Goal: Check status: Check status

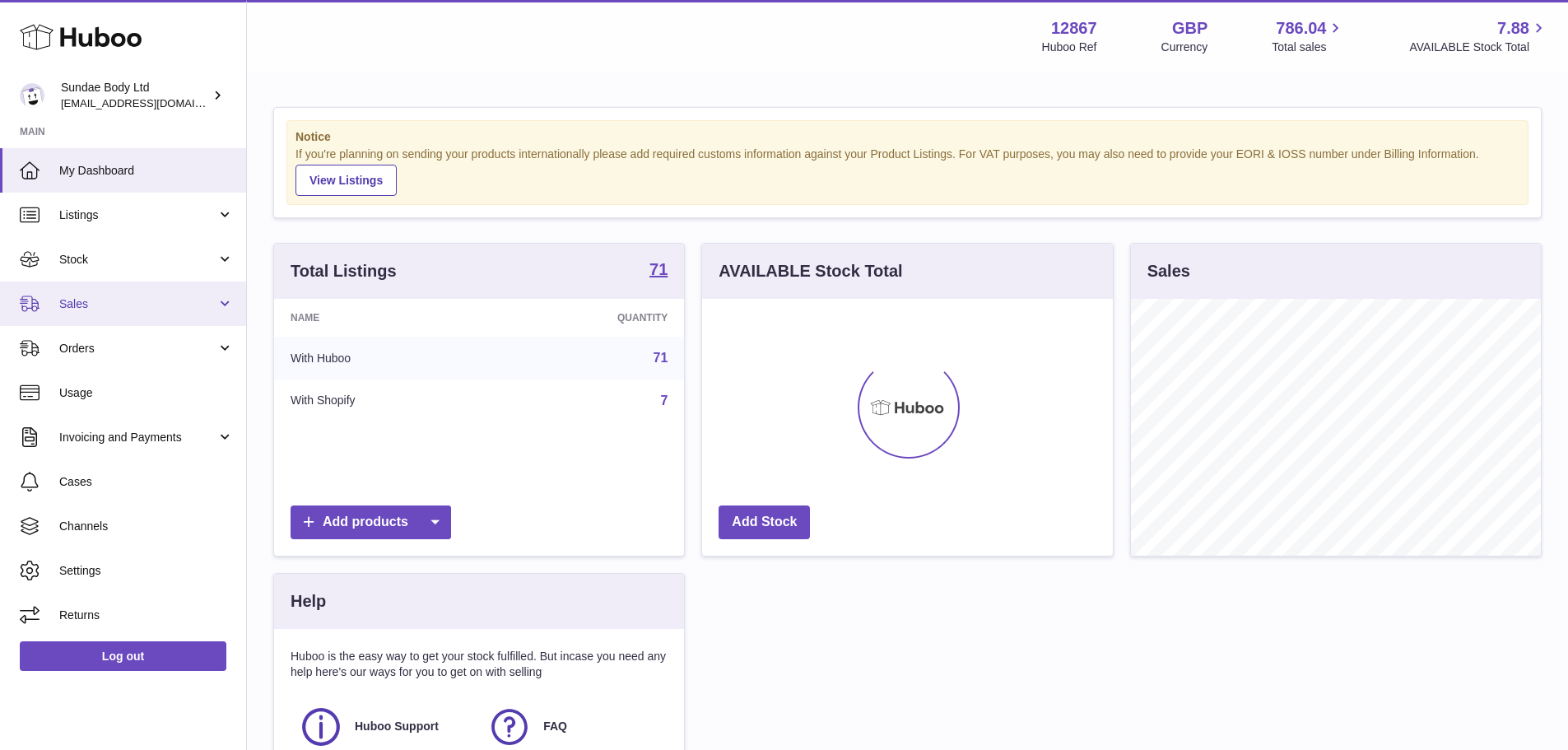
scroll to position [257, 411]
click at [145, 288] on link "Sales" at bounding box center [123, 303] width 246 height 44
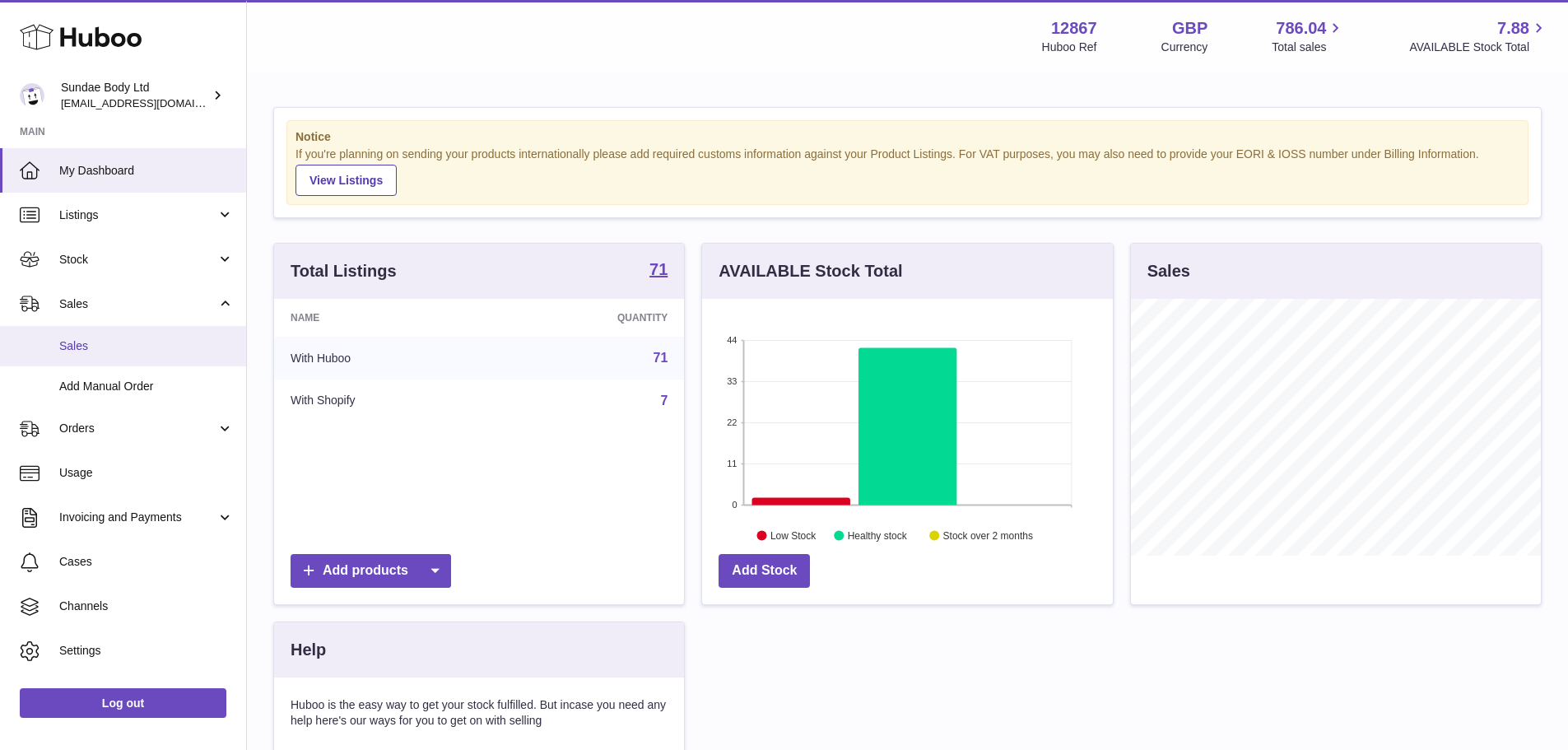
click at [105, 342] on span "Sales" at bounding box center [146, 346] width 175 height 16
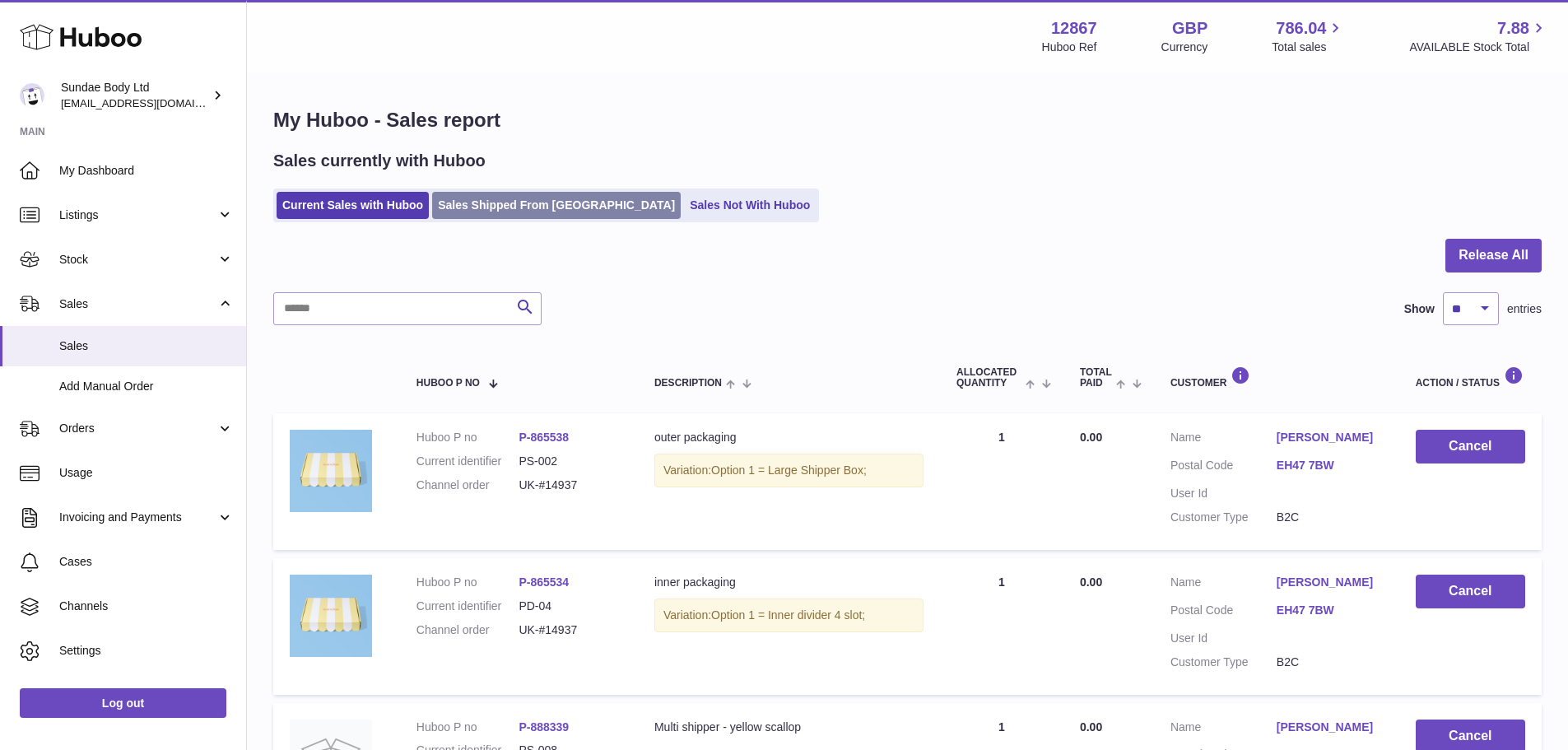
click at [551, 211] on link "Sales Shipped From [GEOGRAPHIC_DATA]" at bounding box center [557, 205] width 249 height 28
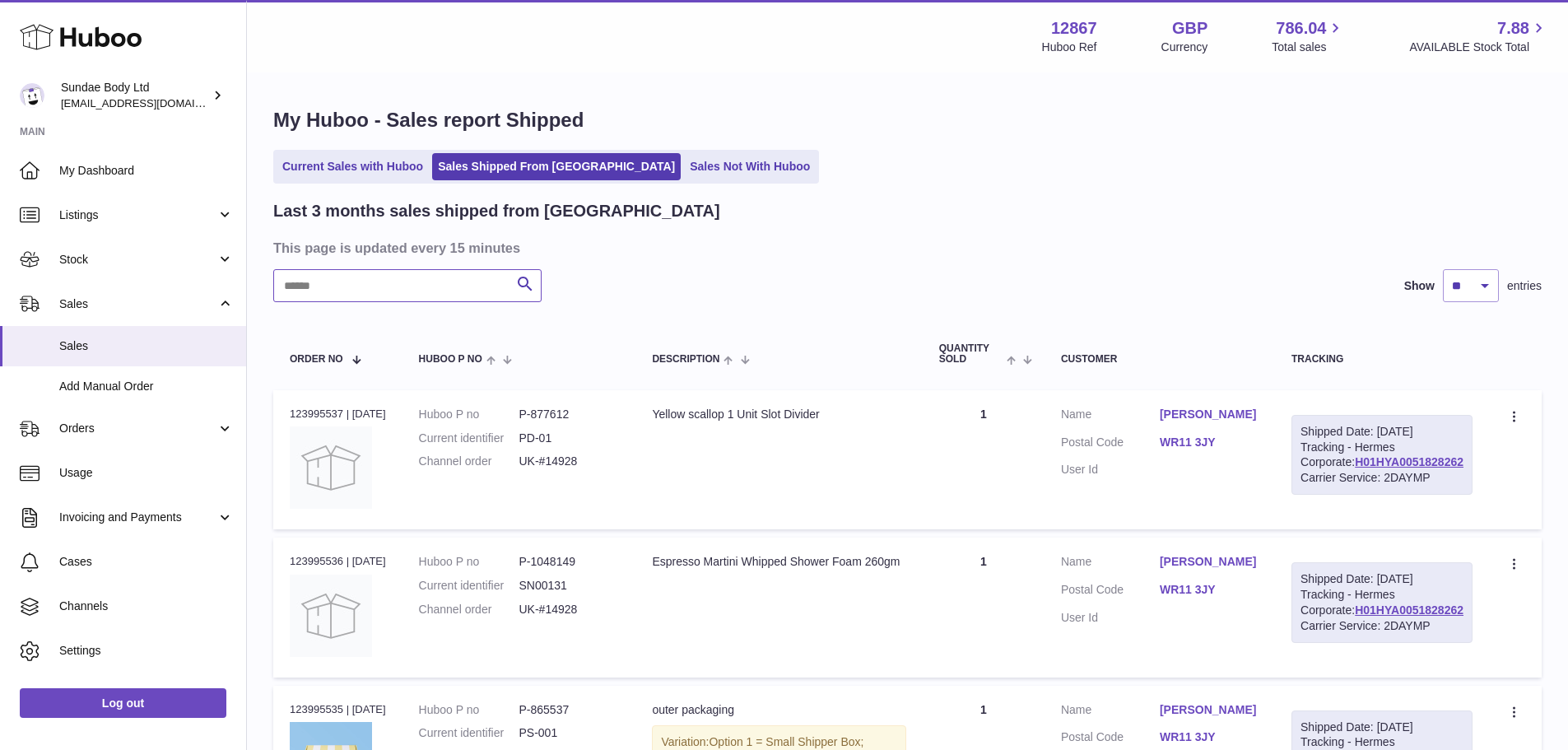
click at [427, 282] on input "text" at bounding box center [407, 285] width 268 height 33
paste input "*********"
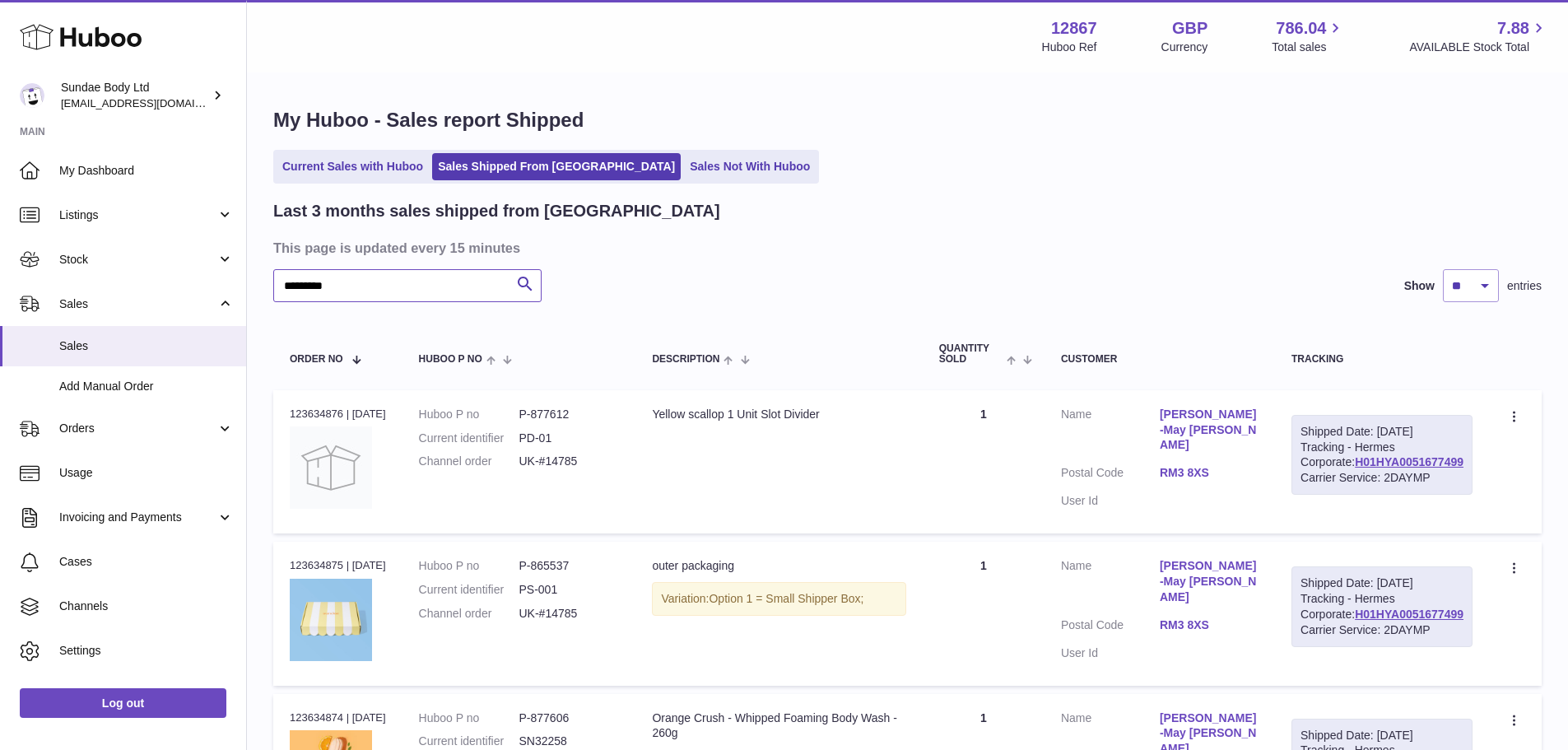
type input "*********"
click at [324, 408] on div "Order no 123634876 | [DATE]" at bounding box center [337, 414] width 96 height 15
copy div "123634876"
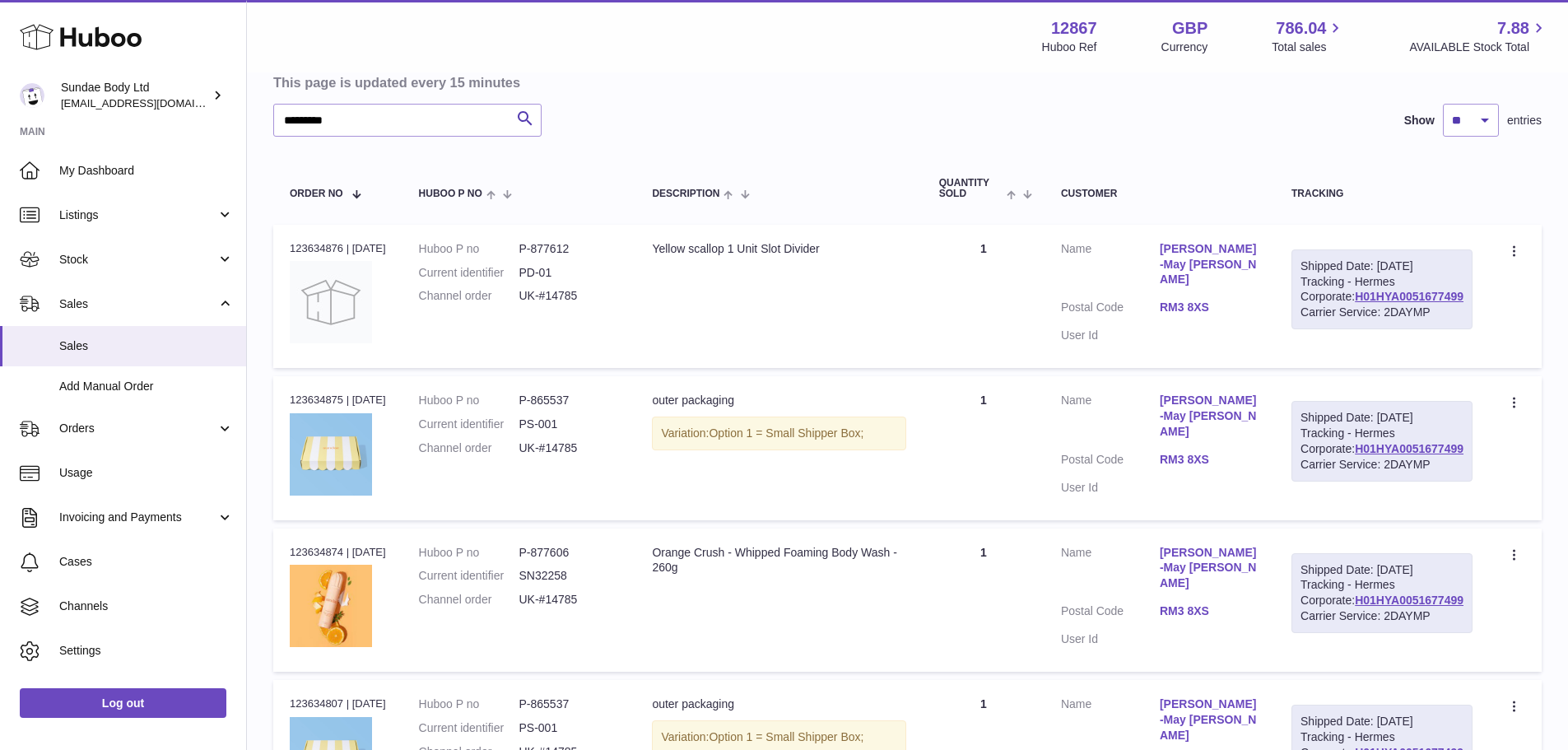
scroll to position [165, 0]
click at [861, 337] on td "Description Yellow scallop 1 Unit Slot Divider" at bounding box center [778, 297] width 286 height 144
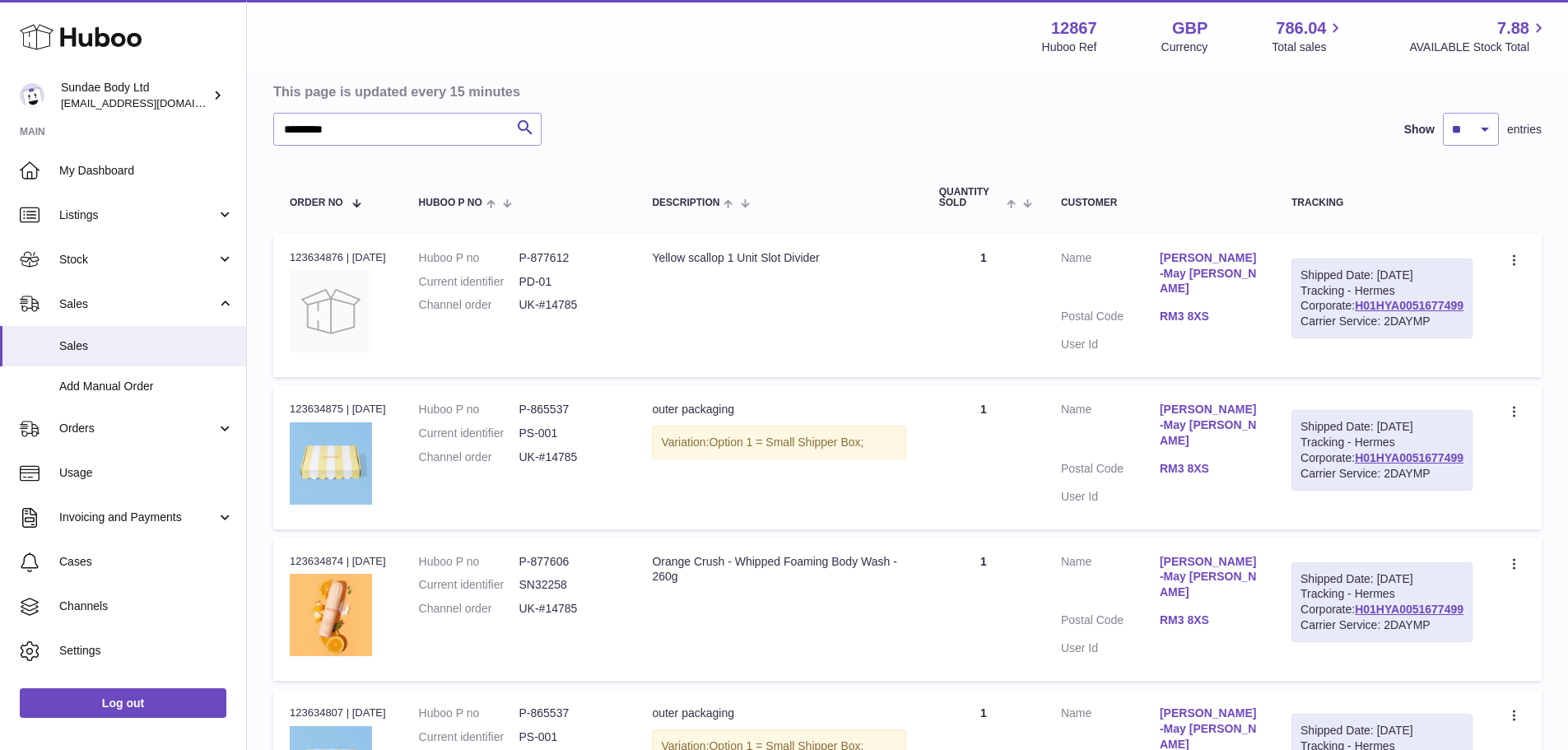
click at [883, 378] on td "Description Yellow scallop 1 Unit Slot Divider" at bounding box center [778, 306] width 286 height 144
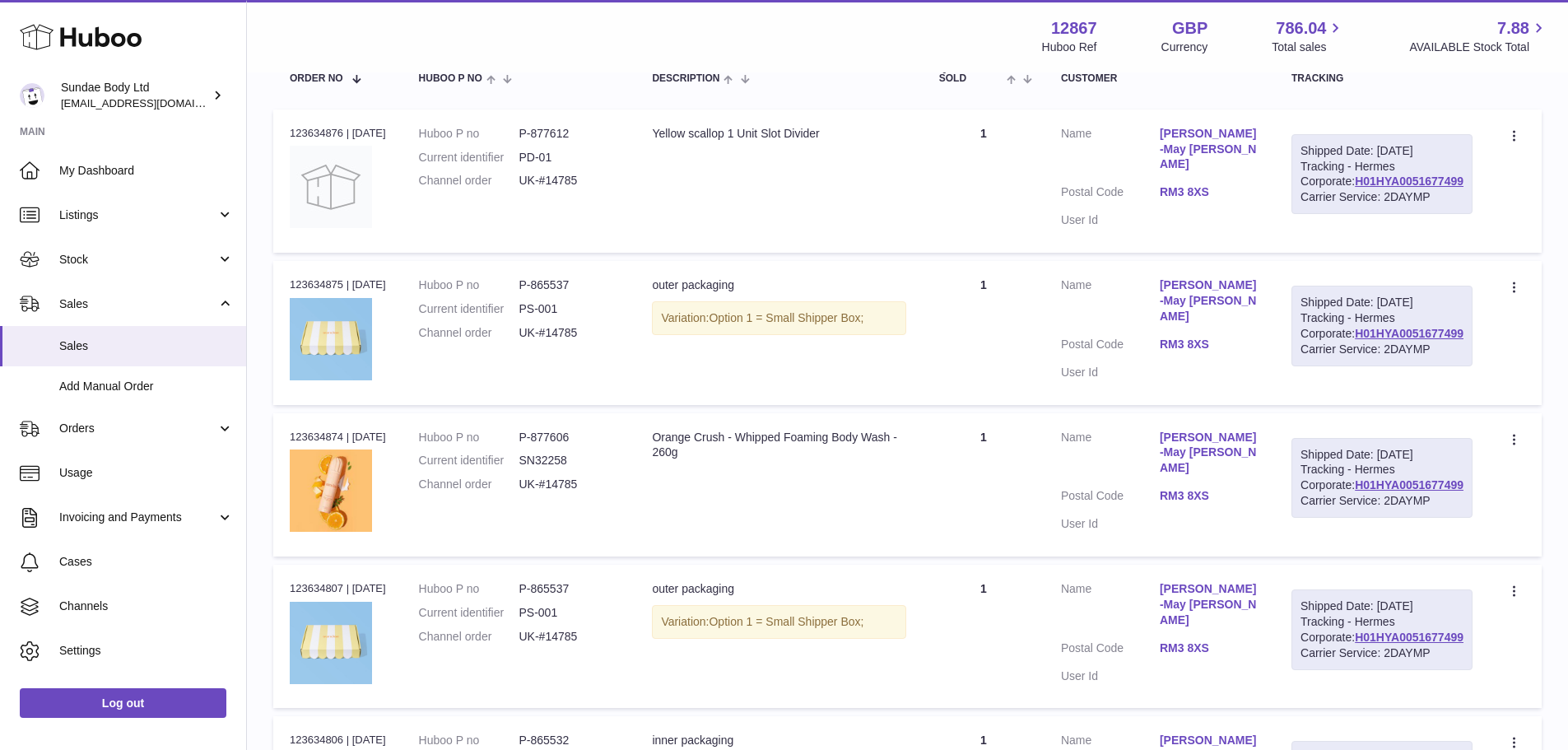
scroll to position [321, 0]
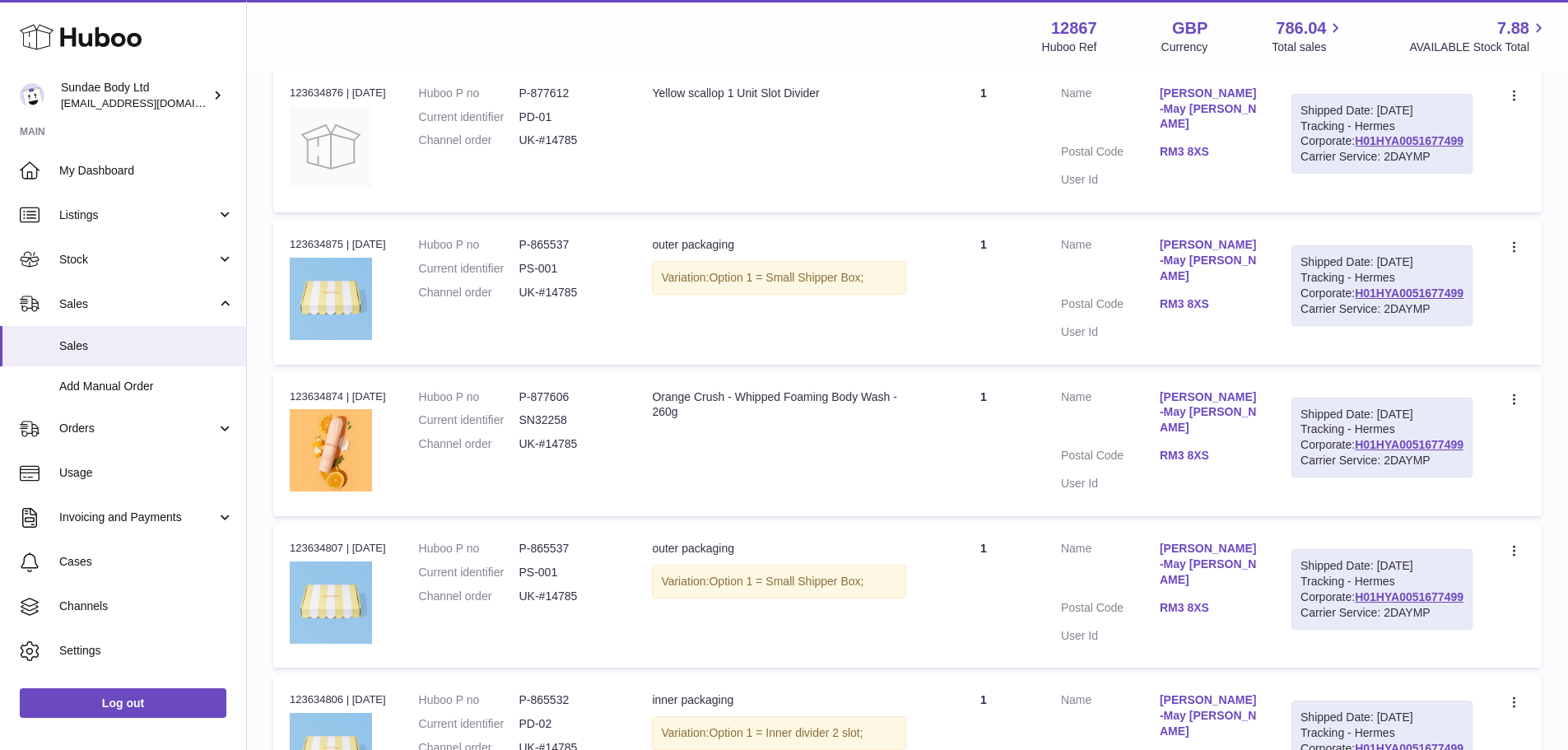
click at [578, 286] on dl "Huboo P no P-865537 Current identifier PS-001 Channel order UK-#14785" at bounding box center [519, 273] width 201 height 72
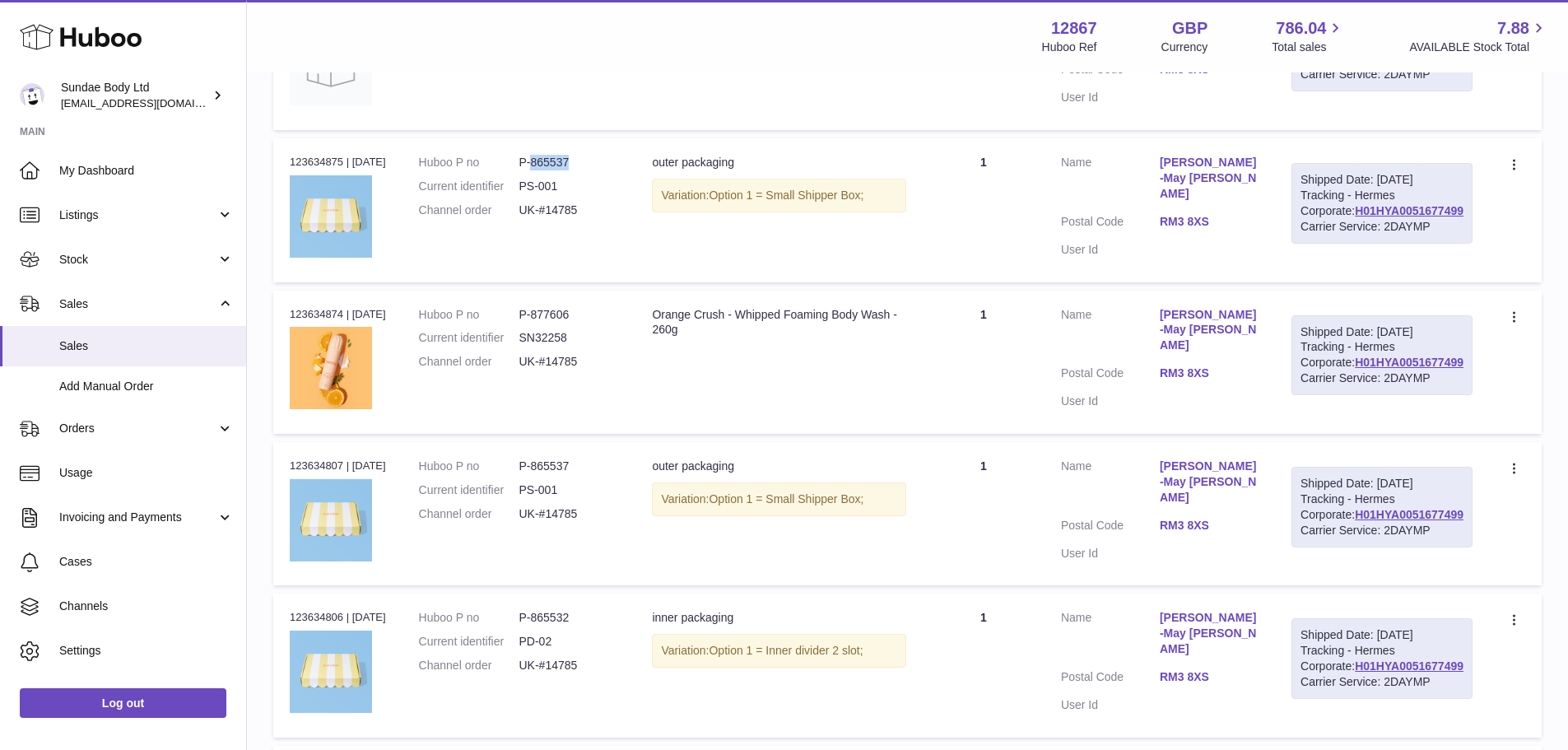
scroll to position [486, 0]
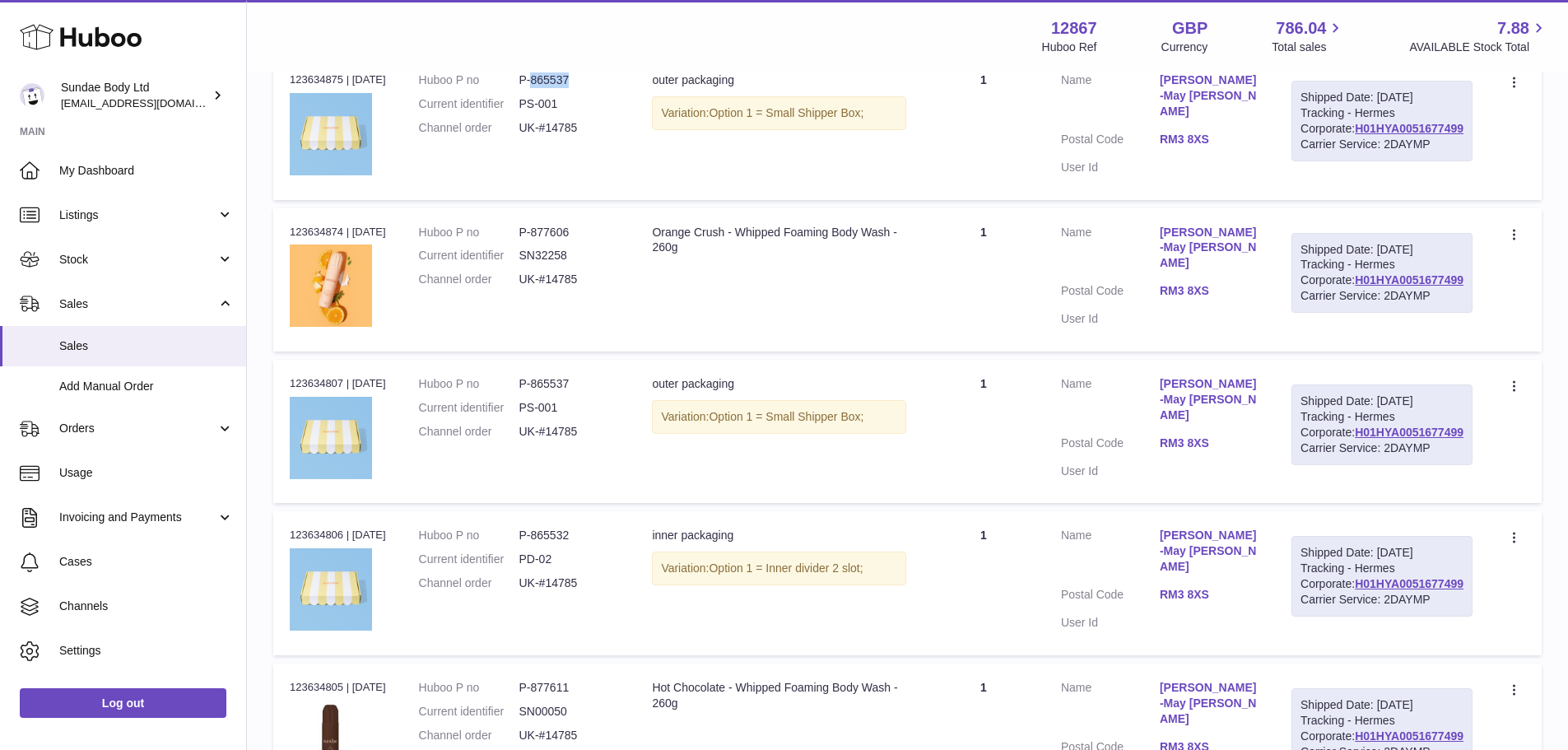
copy dd "865537"
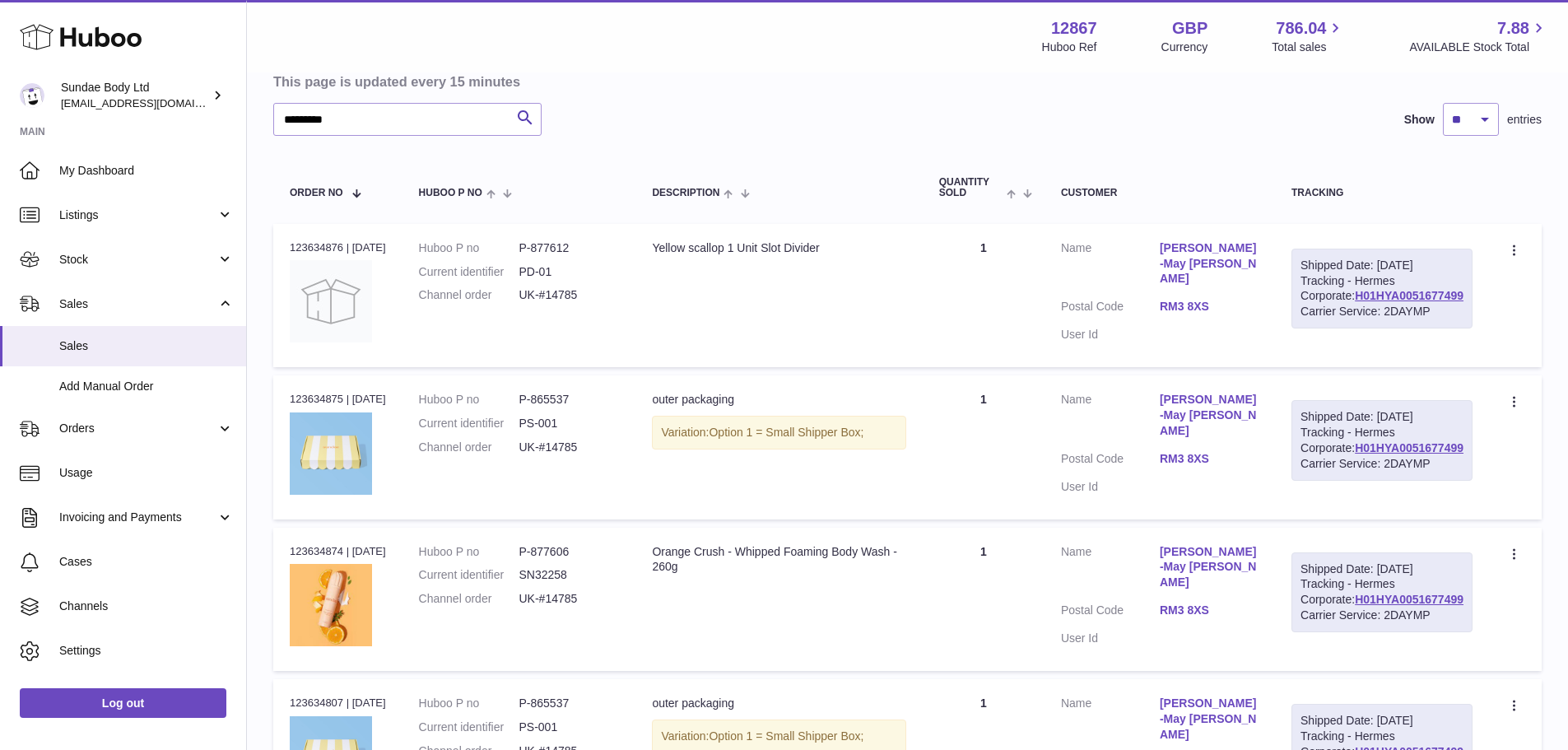
scroll to position [156, 0]
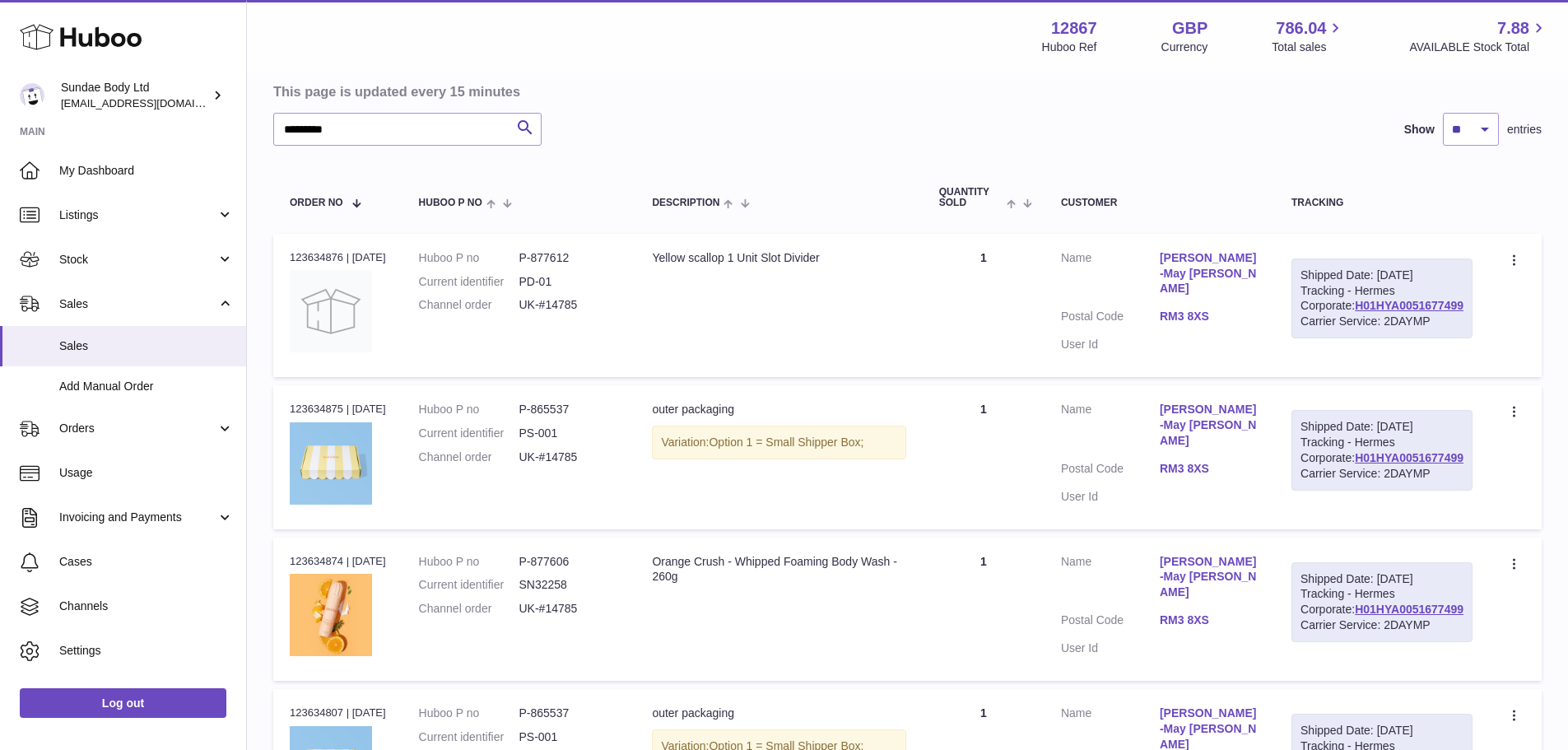
click at [572, 263] on dd "P-877612" at bounding box center [569, 258] width 100 height 16
copy dd "877612"
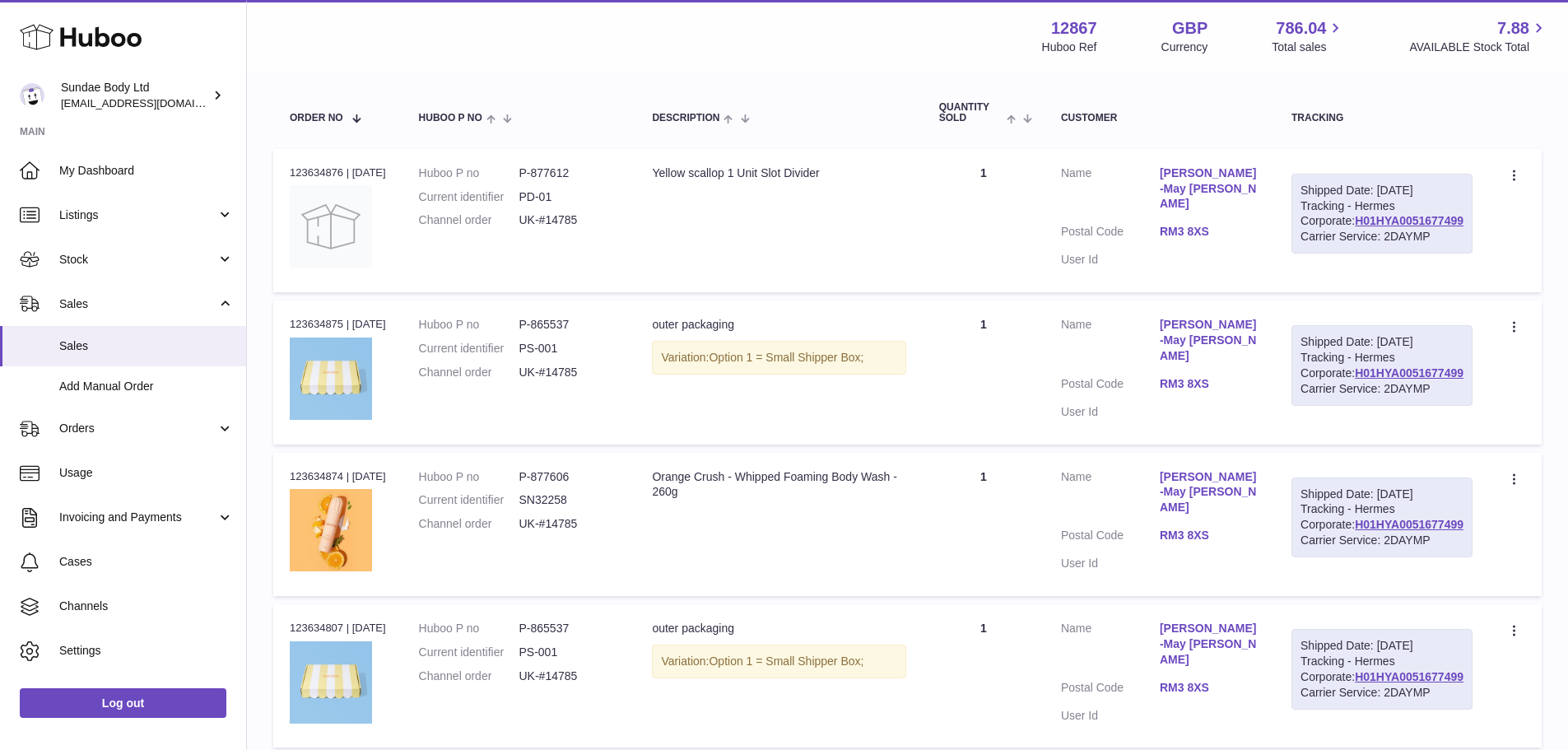
scroll to position [403, 0]
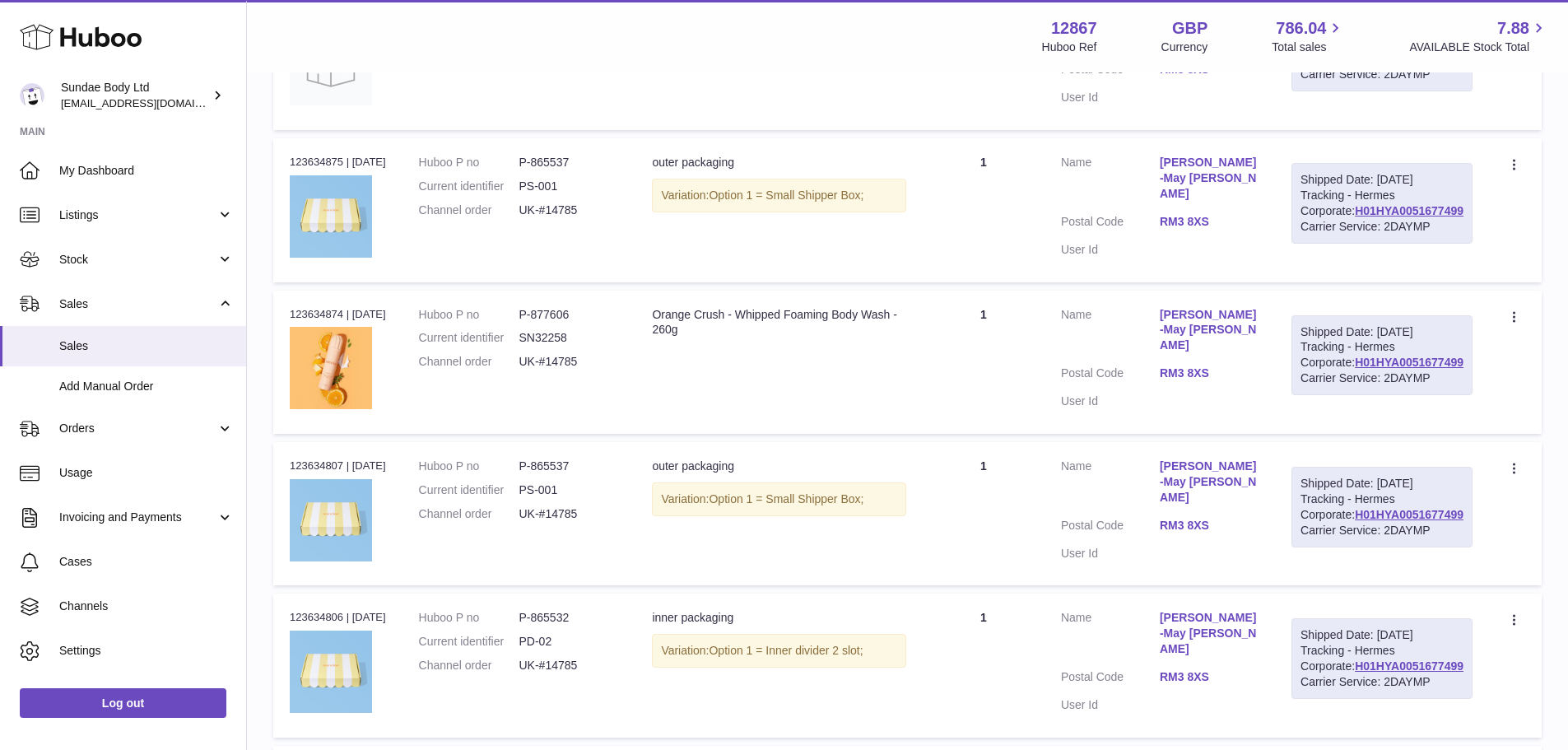
click at [576, 322] on dd "P-877606" at bounding box center [569, 315] width 100 height 16
copy dd "877606"
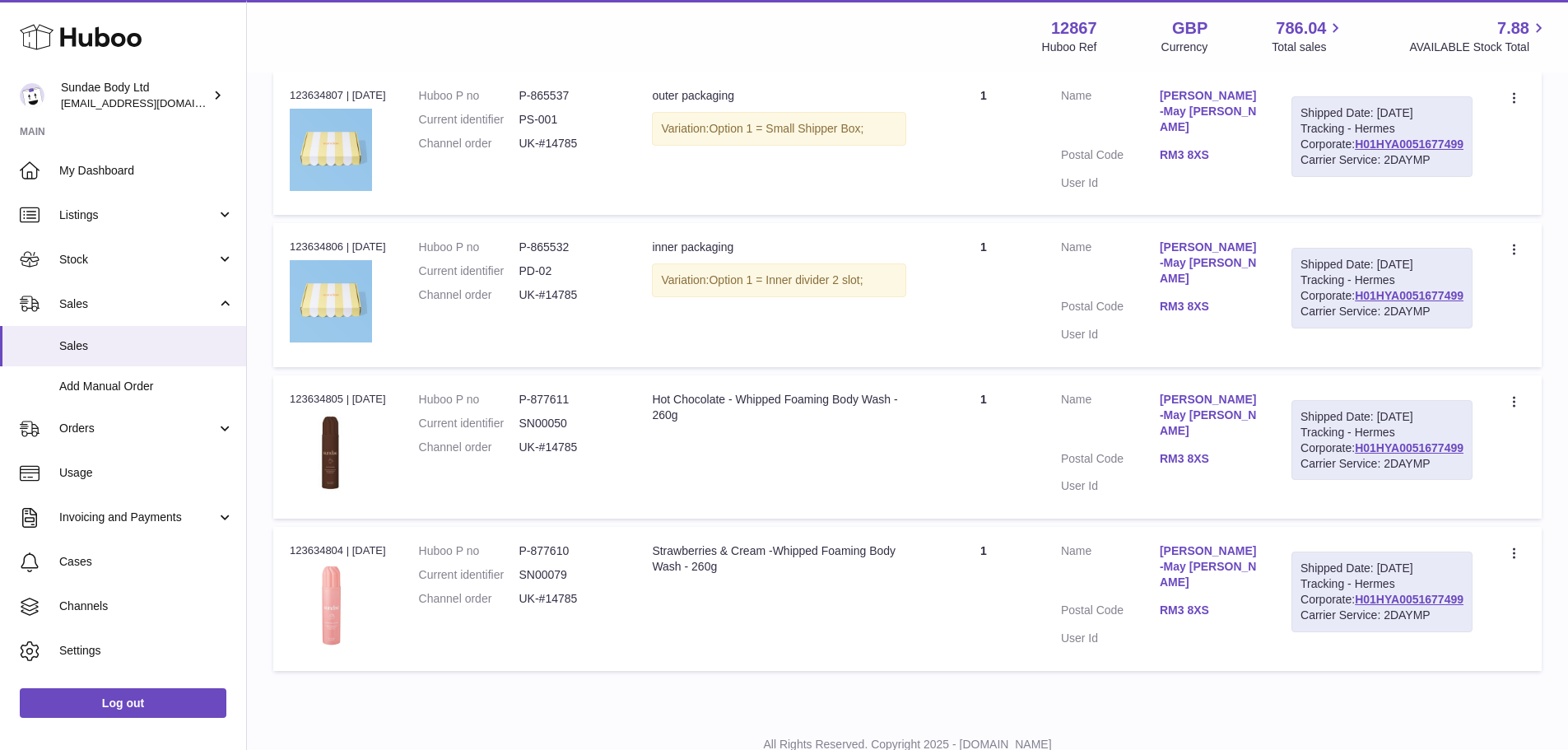
scroll to position [815, 0]
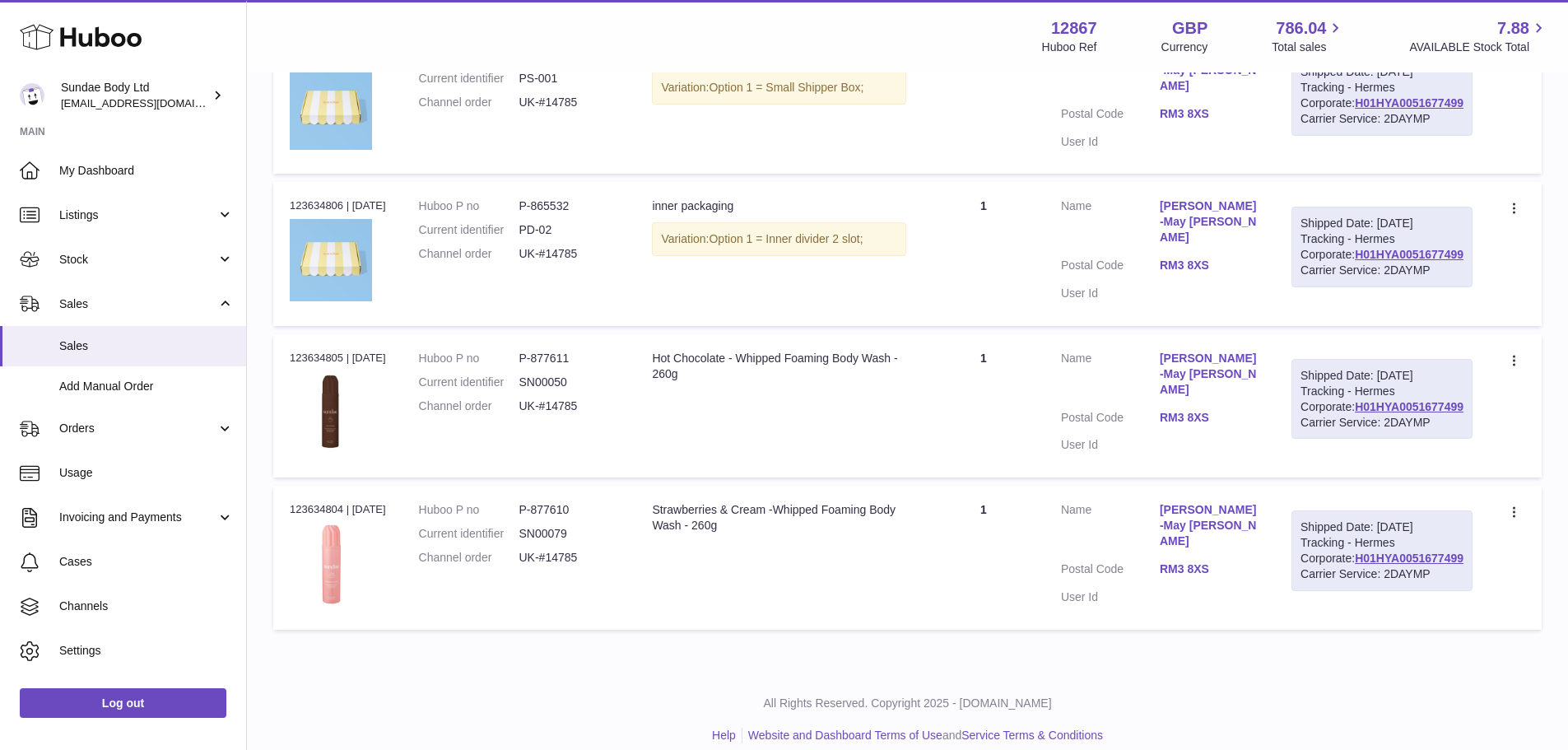
click at [576, 214] on dd "P-865532" at bounding box center [569, 206] width 100 height 16
copy dd "865532"
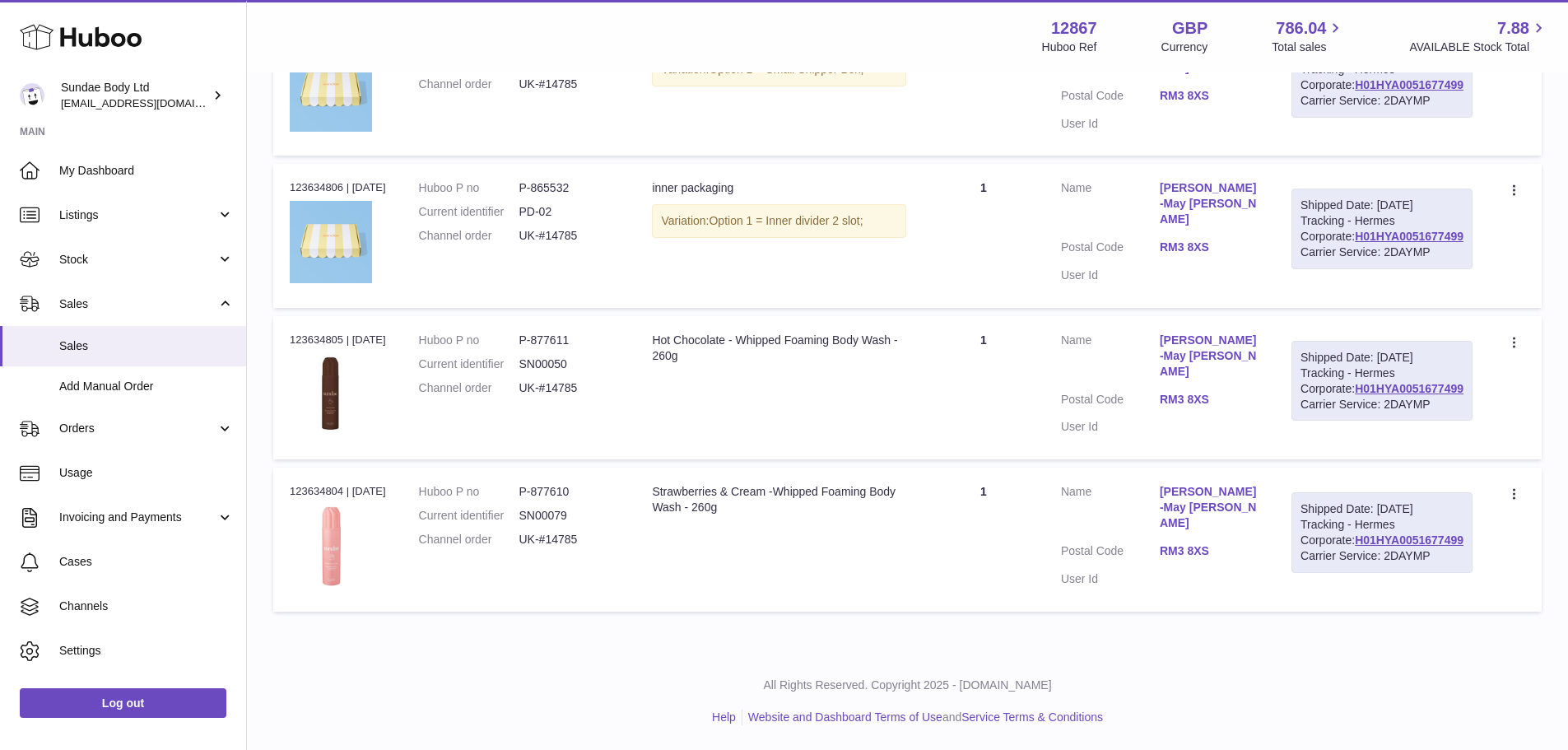
scroll to position [1062, 0]
click at [576, 317] on td "Huboo P no P-877611 Current identifier SN00050 Channel order UK-#14785" at bounding box center [519, 388] width 234 height 144
click at [569, 332] on dl "Huboo P no P-877611 Current identifier SN00050 Channel order UK-#14785" at bounding box center [519, 368] width 201 height 72
